Goal: Find specific page/section: Find specific page/section

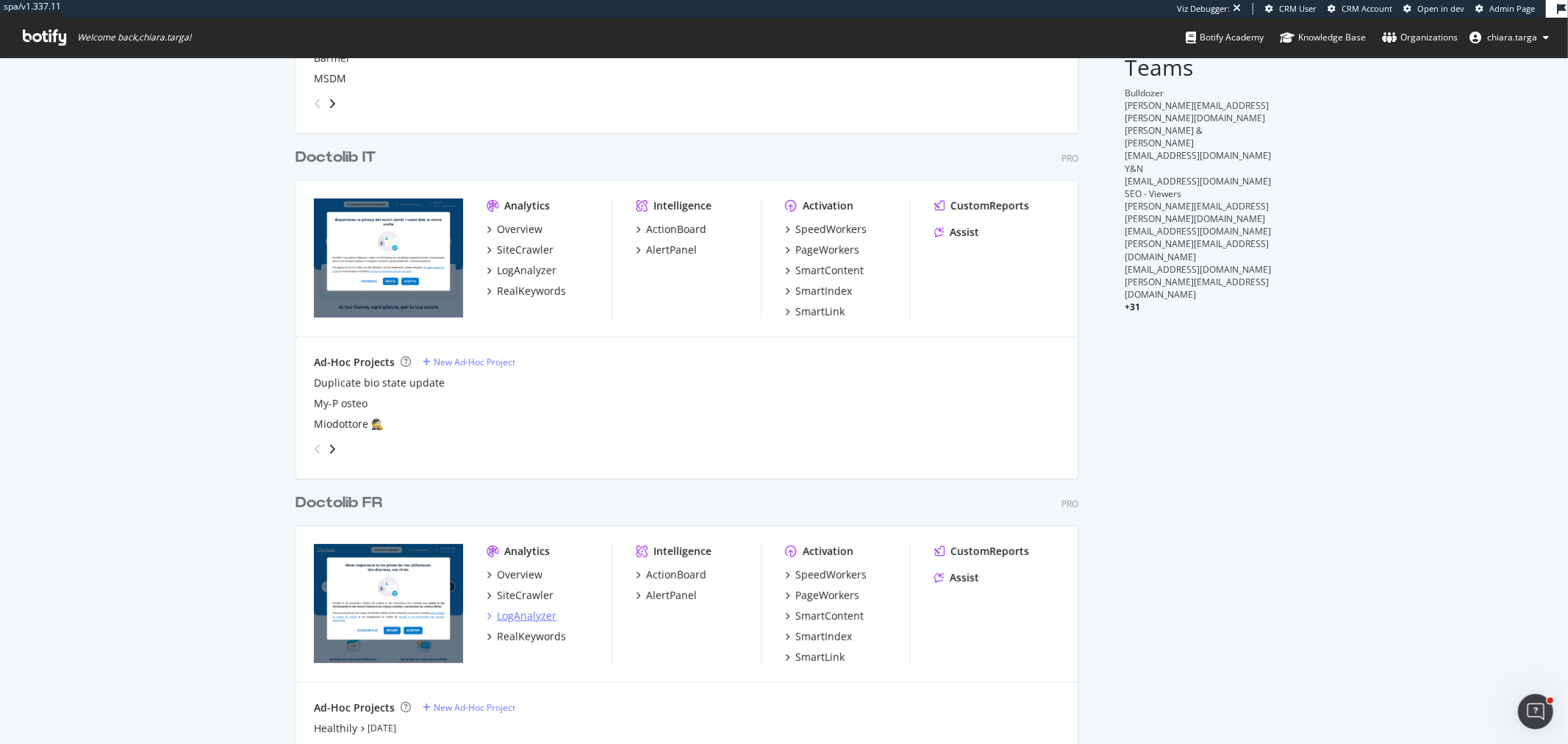
click at [523, 618] on div "LogAnalyzer" at bounding box center [527, 616] width 59 height 14
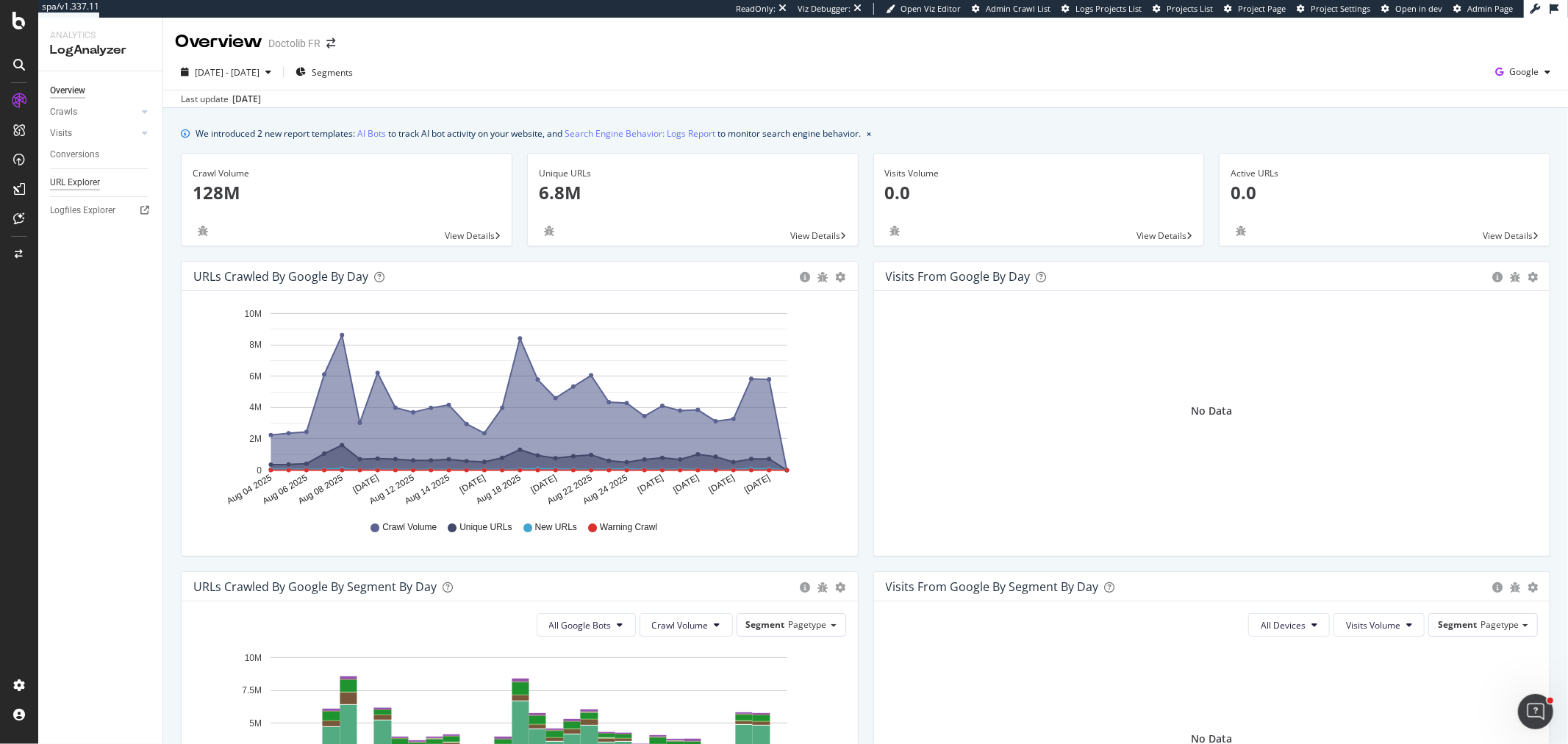
click at [82, 186] on div "URL Explorer" at bounding box center [75, 183] width 50 height 15
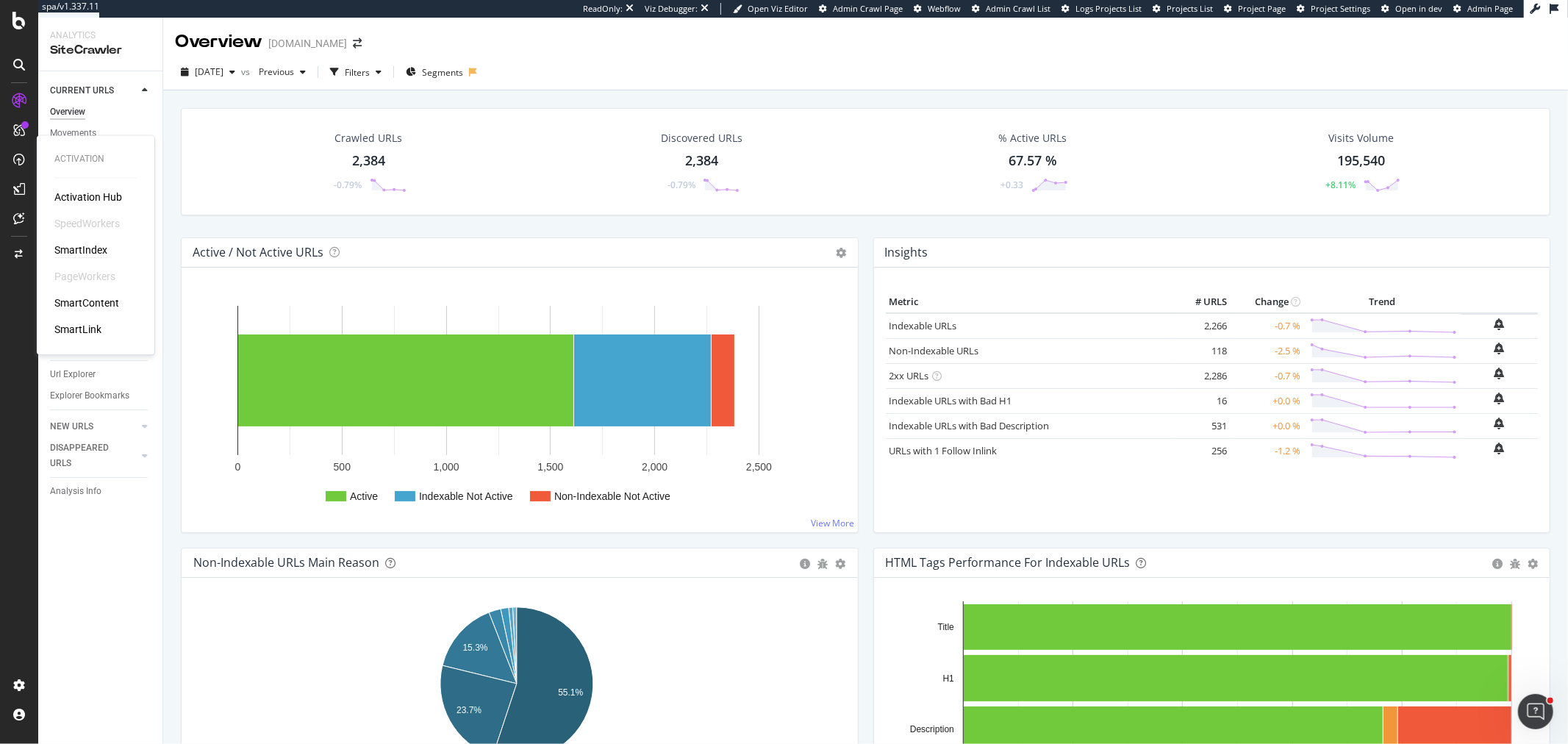
click at [68, 249] on div "SmartIndex" at bounding box center [80, 250] width 53 height 14
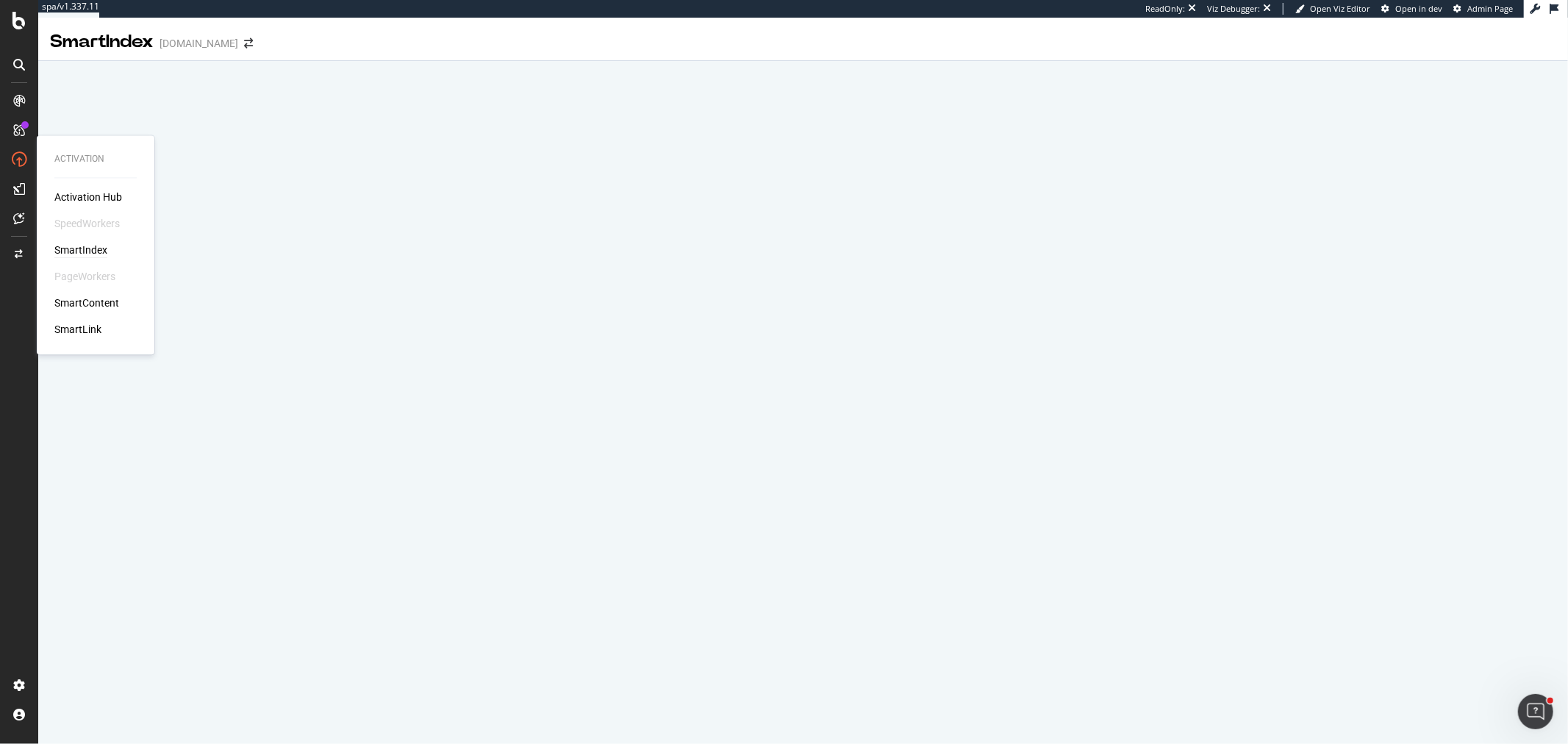
click at [71, 245] on div "SmartIndex" at bounding box center [80, 250] width 53 height 14
click at [81, 247] on div "SmartIndex" at bounding box center [80, 250] width 53 height 14
